Goal: Task Accomplishment & Management: Use online tool/utility

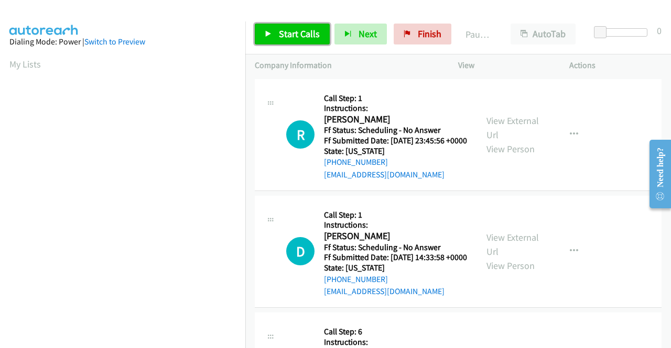
click at [295, 30] on span "Start Calls" at bounding box center [299, 34] width 41 height 12
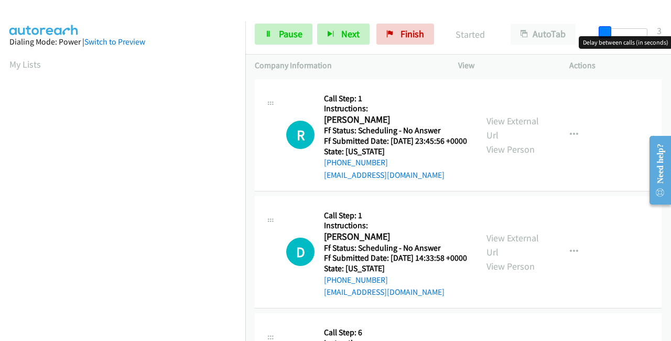
drag, startPoint x: 598, startPoint y: 28, endPoint x: 604, endPoint y: 31, distance: 6.1
click at [604, 31] on span at bounding box center [604, 32] width 13 height 13
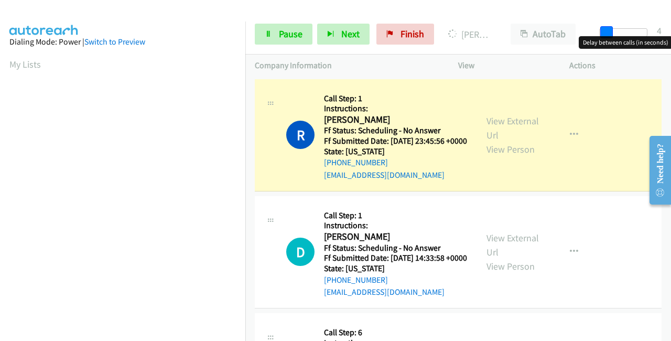
click at [602, 31] on span at bounding box center [606, 32] width 13 height 13
click at [600, 33] on span at bounding box center [604, 32] width 13 height 13
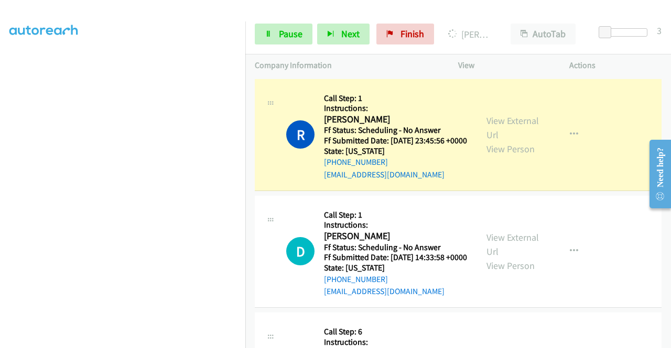
scroll to position [221, 0]
click at [501, 253] on link "View External Url" at bounding box center [512, 245] width 52 height 26
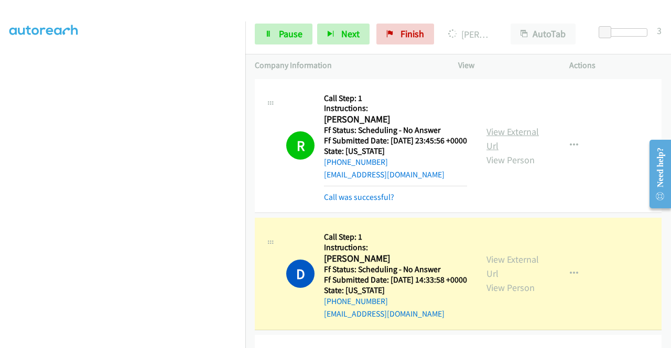
click at [496, 138] on link "View External Url" at bounding box center [512, 139] width 52 height 26
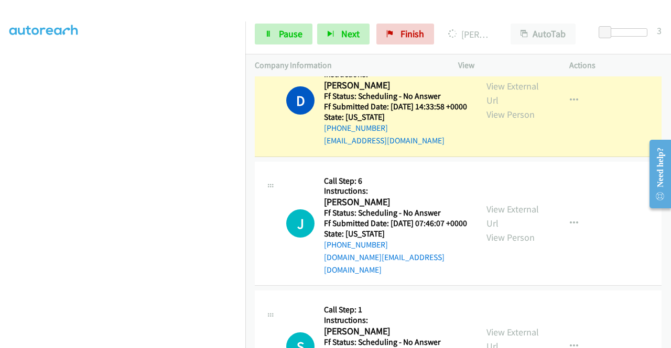
scroll to position [192, 0]
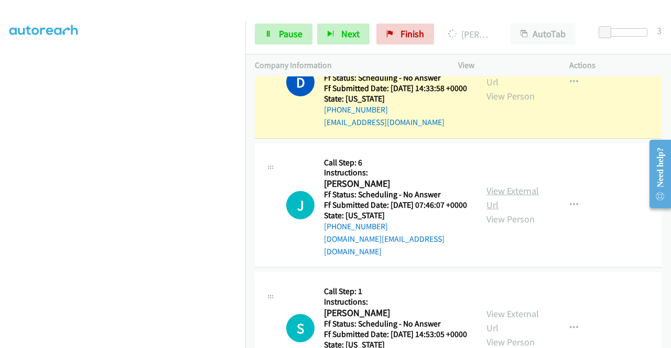
click at [510, 211] on link "View External Url" at bounding box center [512, 198] width 52 height 26
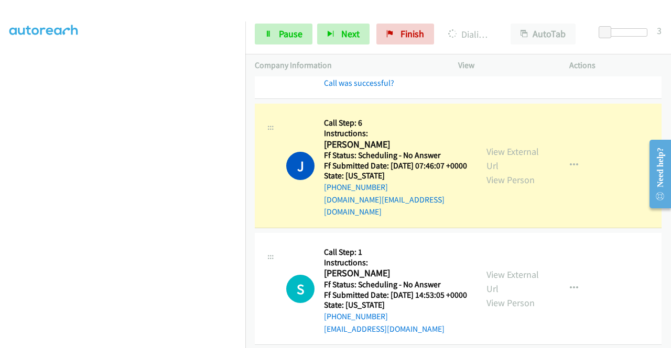
scroll to position [256, 0]
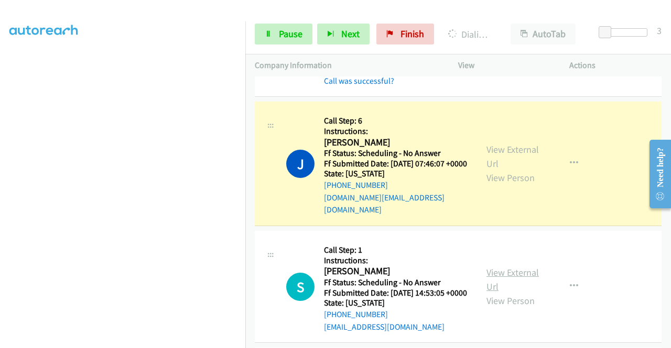
click at [497, 293] on link "View External Url" at bounding box center [512, 280] width 52 height 26
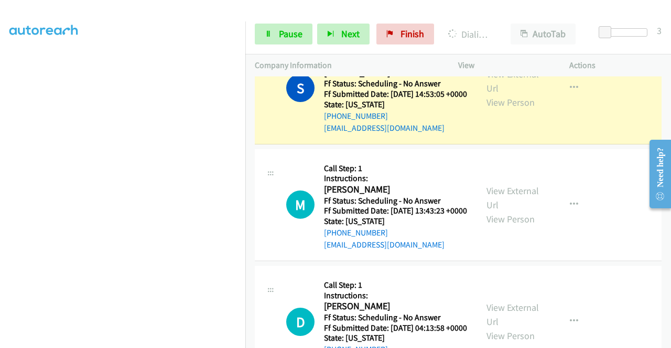
scroll to position [475, 0]
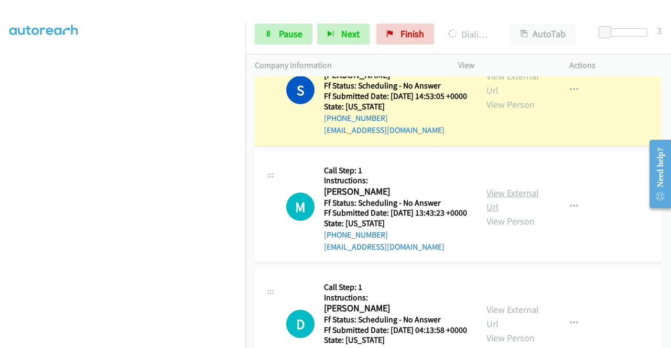
click at [509, 213] on link "View External Url" at bounding box center [512, 200] width 52 height 26
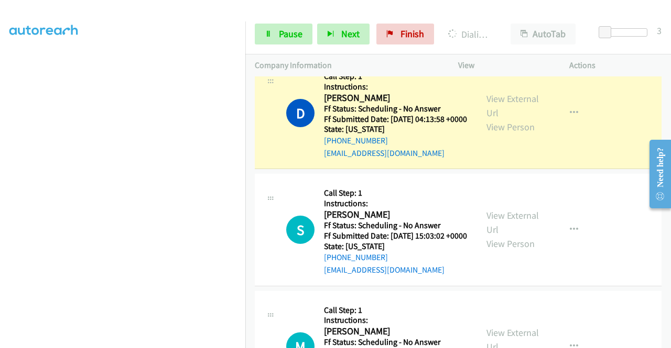
scroll to position [722, 0]
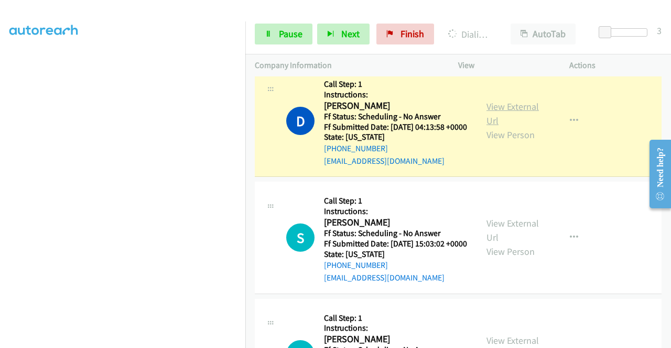
click at [513, 127] on link "View External Url" at bounding box center [512, 114] width 52 height 26
click at [496, 259] on div "View External Url View Person" at bounding box center [513, 237] width 54 height 42
click at [500, 244] on link "View External Url" at bounding box center [512, 230] width 52 height 26
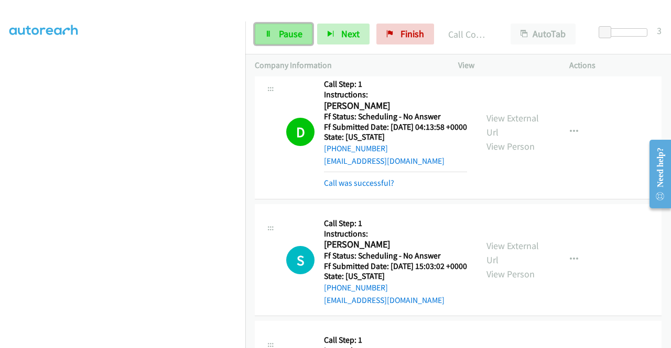
click at [282, 31] on span "Pause" at bounding box center [291, 34] width 24 height 12
